Goal: Navigation & Orientation: Find specific page/section

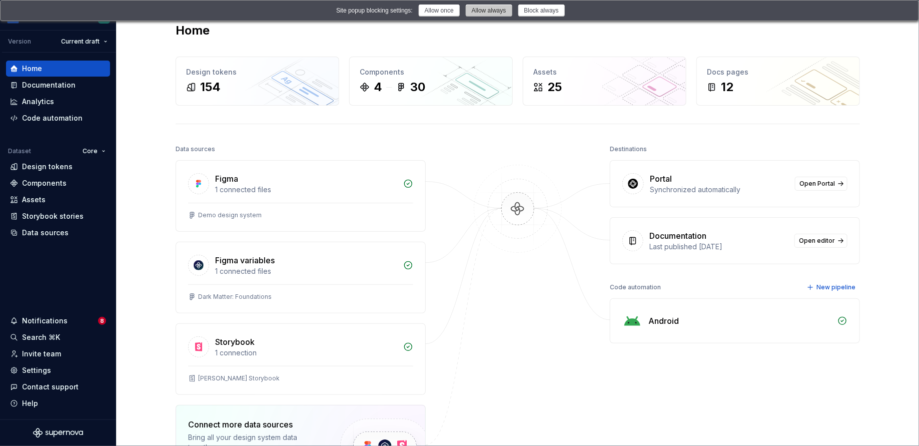
click at [468, 9] on button "Allow always" at bounding box center [489, 11] width 47 height 12
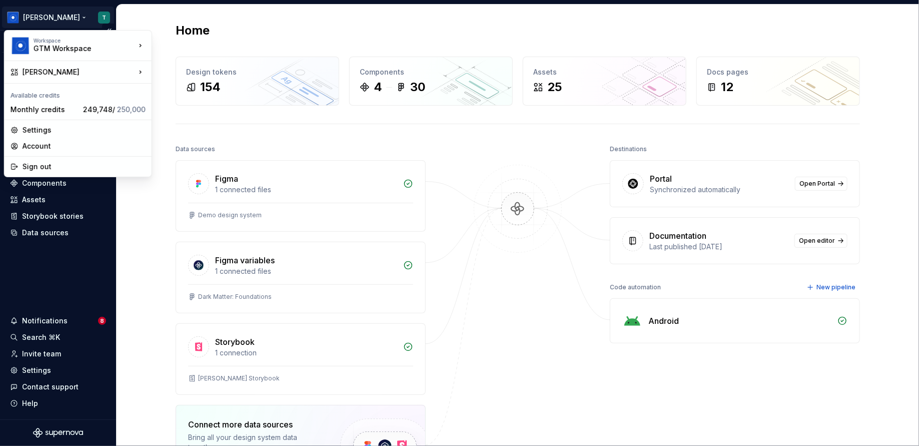
click at [100, 20] on html "[PERSON_NAME] T Version Current draft Home Documentation Analytics Code automat…" at bounding box center [459, 223] width 919 height 446
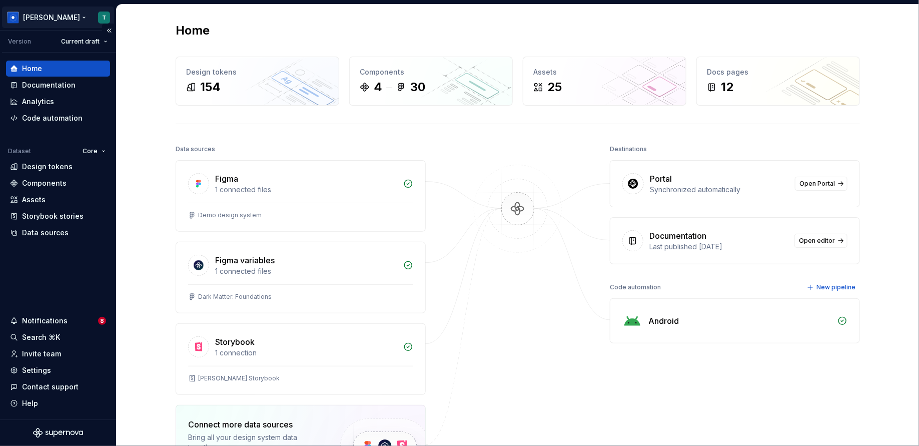
click at [100, 20] on html "[PERSON_NAME] T Version Current draft Home Documentation Analytics Code automat…" at bounding box center [459, 223] width 919 height 446
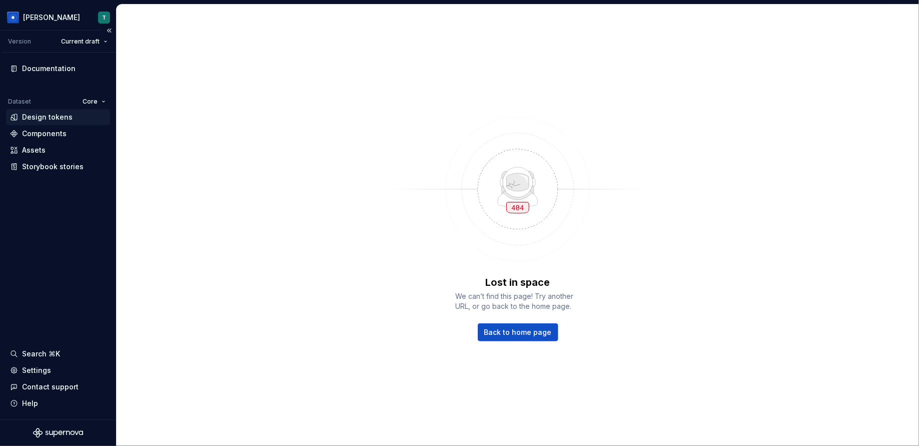
click at [85, 122] on div "Design tokens" at bounding box center [58, 117] width 104 height 16
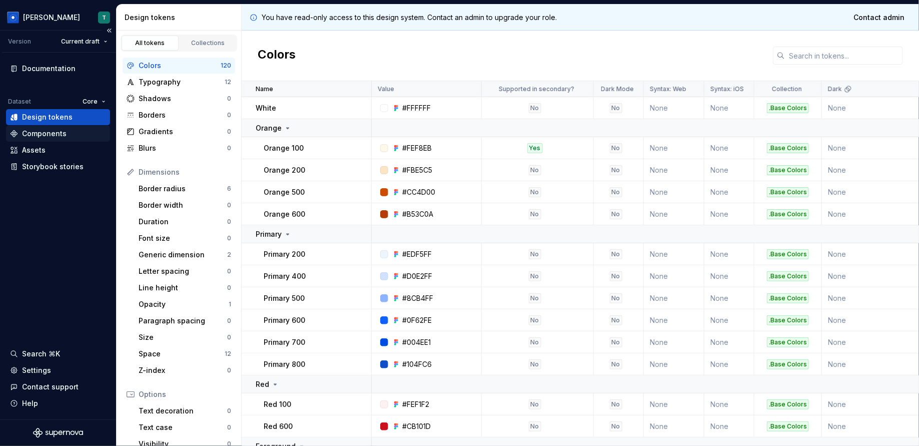
click at [85, 128] on div "Components" at bounding box center [58, 134] width 104 height 16
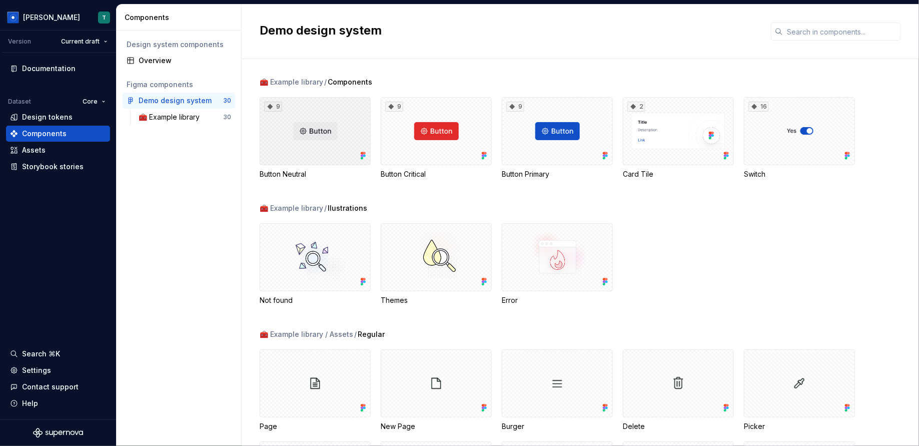
click at [365, 153] on icon at bounding box center [364, 153] width 3 height 3
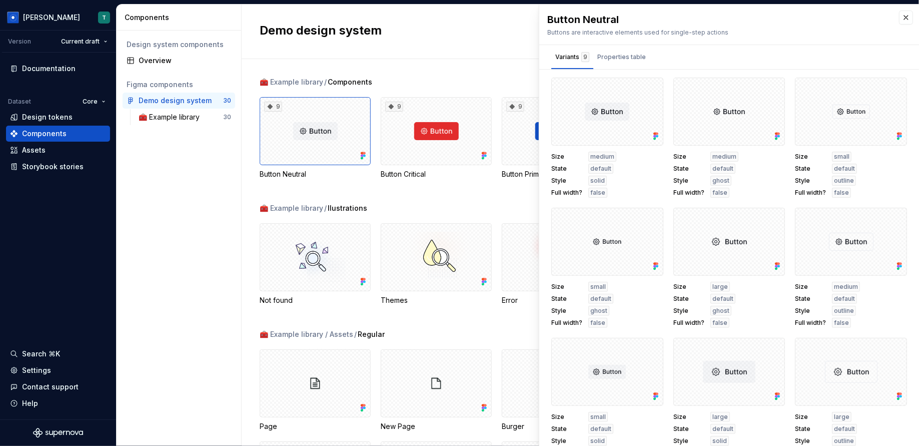
scroll to position [15, 0]
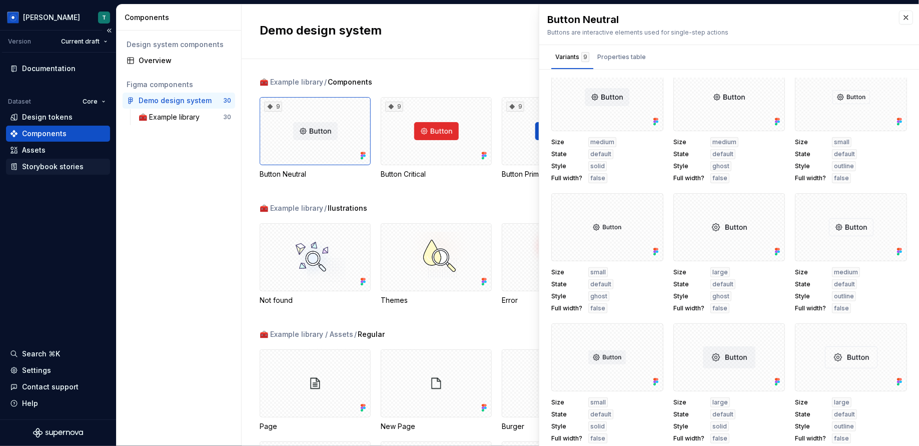
click at [68, 159] on div "Storybook stories" at bounding box center [58, 167] width 104 height 16
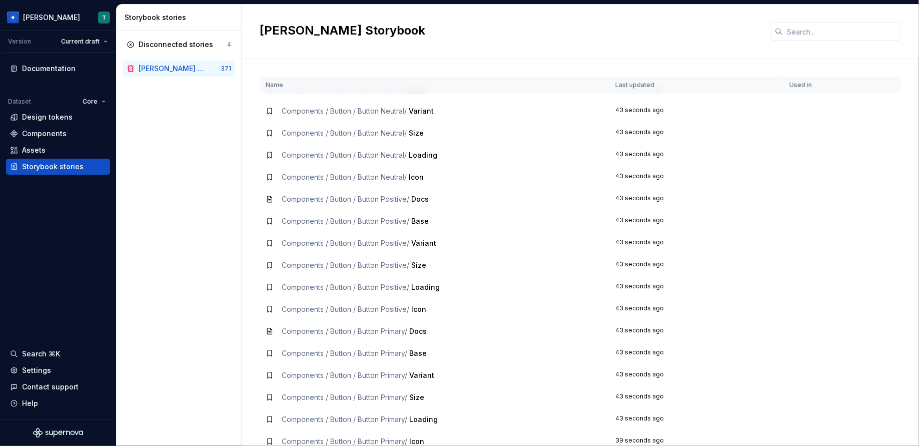
scroll to position [407, 0]
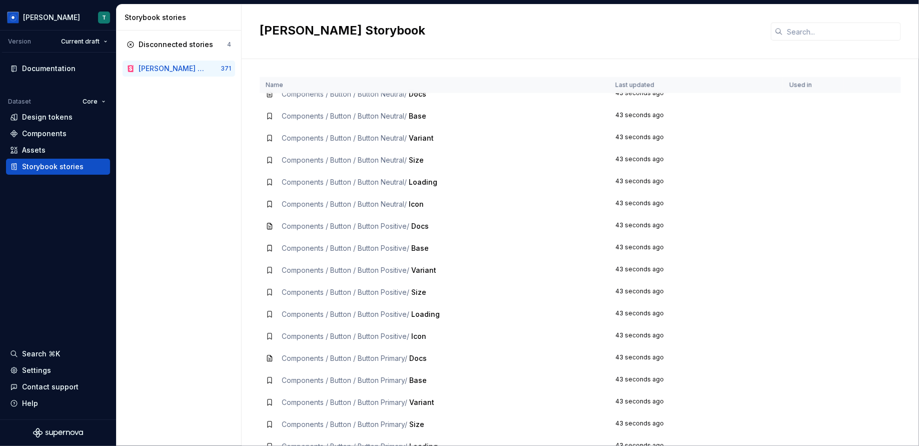
click at [657, 186] on td "43 seconds ago" at bounding box center [697, 182] width 174 height 22
